Goal: Information Seeking & Learning: Learn about a topic

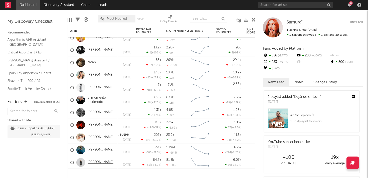
click at [97, 164] on link "[PERSON_NAME]" at bounding box center [101, 163] width 26 height 4
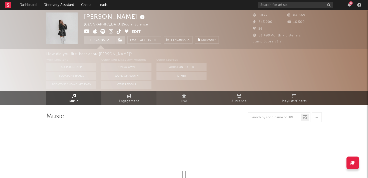
click at [129, 100] on span "Engagement" at bounding box center [129, 102] width 20 height 6
select select "1w"
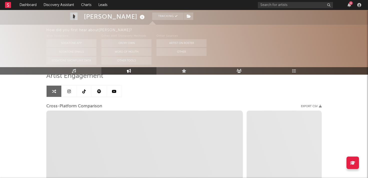
scroll to position [55, 0]
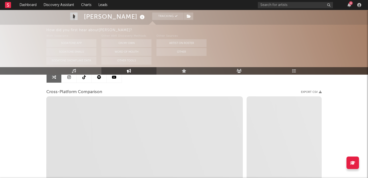
click at [84, 78] on icon at bounding box center [84, 77] width 4 height 4
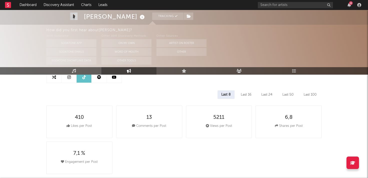
select select "6m"
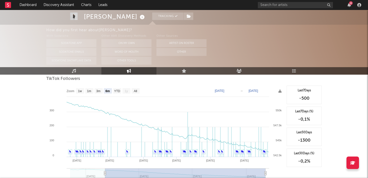
scroll to position [485, 0]
click at [136, 90] on text "All" at bounding box center [135, 91] width 3 height 4
select select "All"
type input "[DATE]"
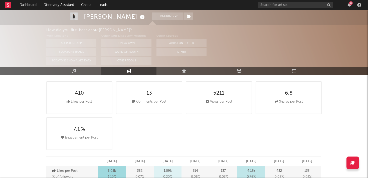
scroll to position [0, 0]
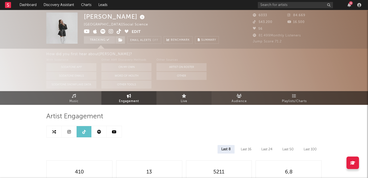
click at [182, 95] on icon at bounding box center [184, 96] width 5 height 4
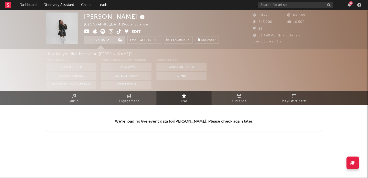
click at [60, 26] on img at bounding box center [61, 28] width 31 height 31
click at [120, 31] on icon at bounding box center [119, 31] width 5 height 5
